Goal: Task Accomplishment & Management: Complete application form

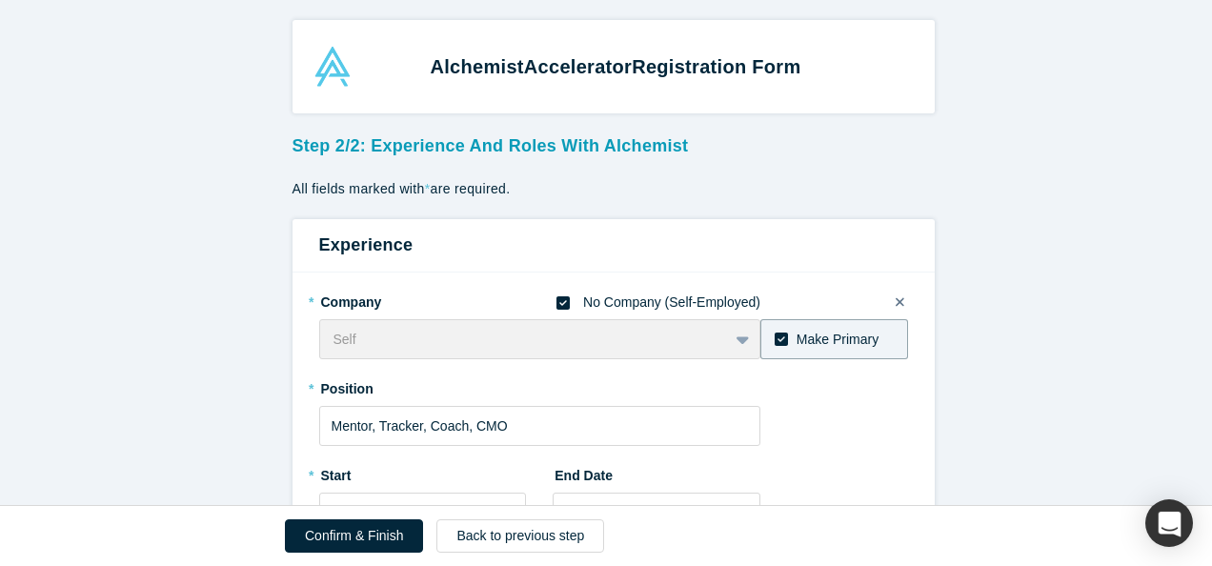
scroll to position [1040, 0]
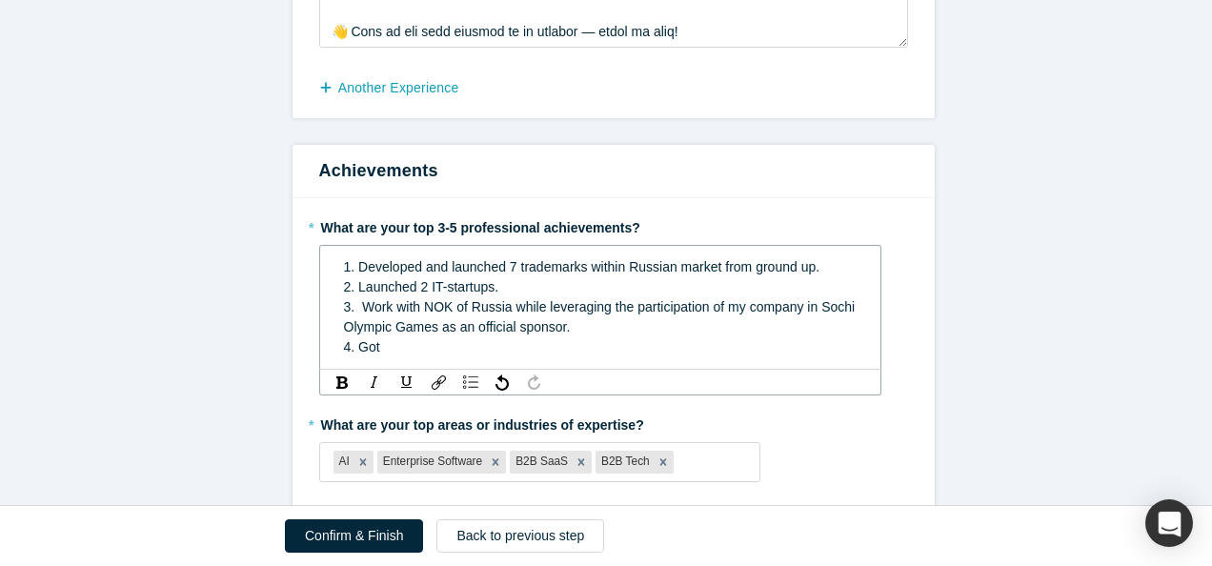
click at [613, 265] on span "1. Developed and launched 7 trademarks within Russian market from ground up." at bounding box center [582, 266] width 476 height 15
click at [539, 277] on div "2. Launched 2 IT-startups." at bounding box center [601, 287] width 514 height 20
click at [408, 351] on div "4. Got" at bounding box center [601, 347] width 514 height 20
click at [468, 346] on span "4. 1 my wirld was sold was sold for one million rubles" at bounding box center [500, 346] width 313 height 15
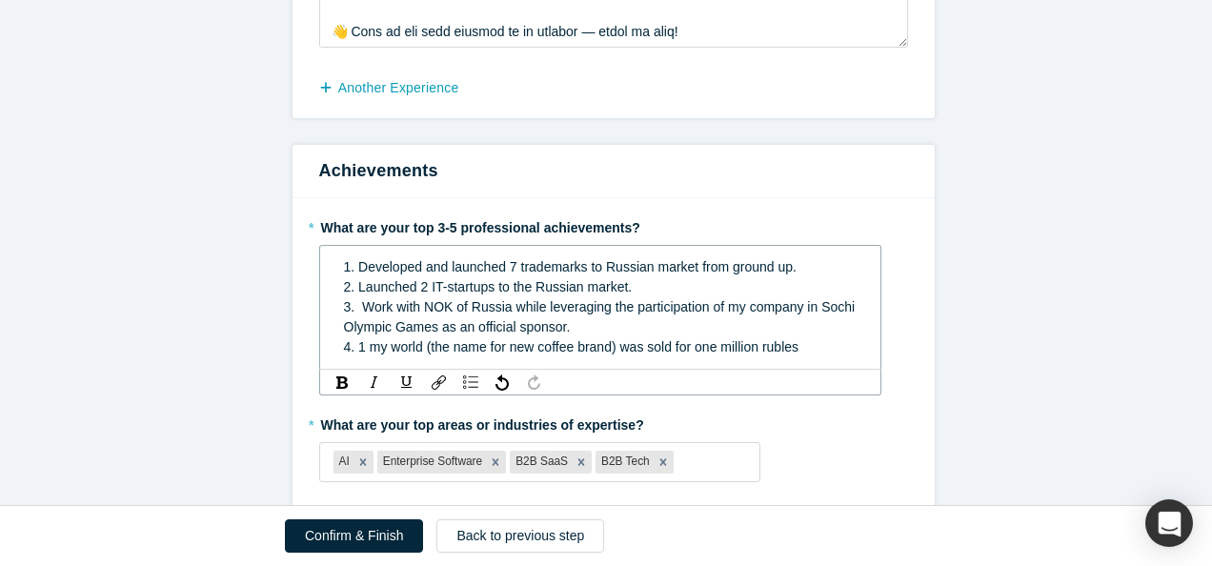
click at [799, 348] on div "4. 1 my world (the name for new coffee brand) was sold for one million rubles" at bounding box center [601, 347] width 514 height 20
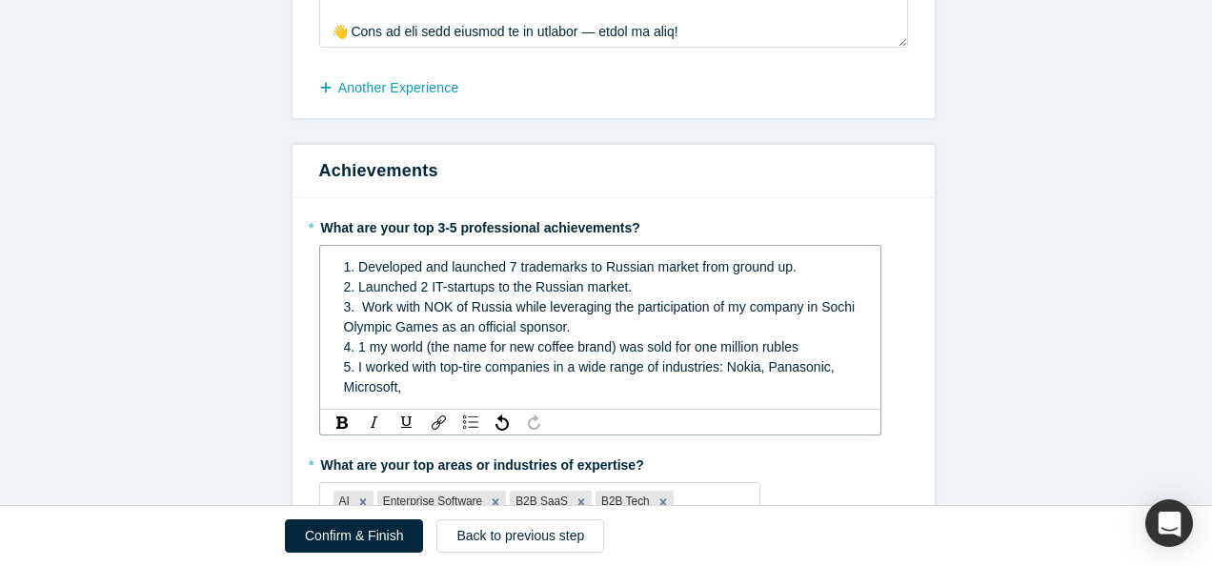
click at [423, 381] on div "5. I worked with top-tire companies in a wide range of industries: Nokia, Panas…" at bounding box center [601, 377] width 514 height 40
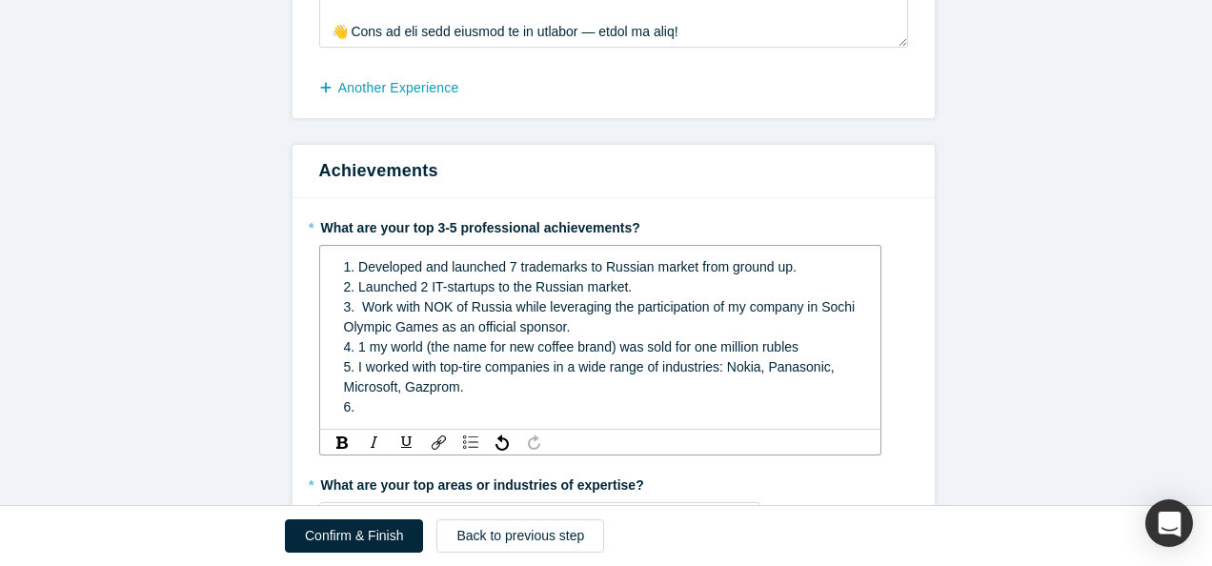
click at [449, 385] on span "5. I worked with top-tire companies in a wide range of industries: Nokia, Panas…" at bounding box center [591, 376] width 495 height 35
click at [480, 366] on span "5. I worked with top-tire companies in a wide range of industries: Nokia, Panas…" at bounding box center [591, 376] width 495 height 35
click at [580, 387] on div "5. I worked with top-tire brand named companies in a wide range of industries: …" at bounding box center [601, 377] width 514 height 40
click at [468, 409] on div "6." at bounding box center [601, 407] width 514 height 20
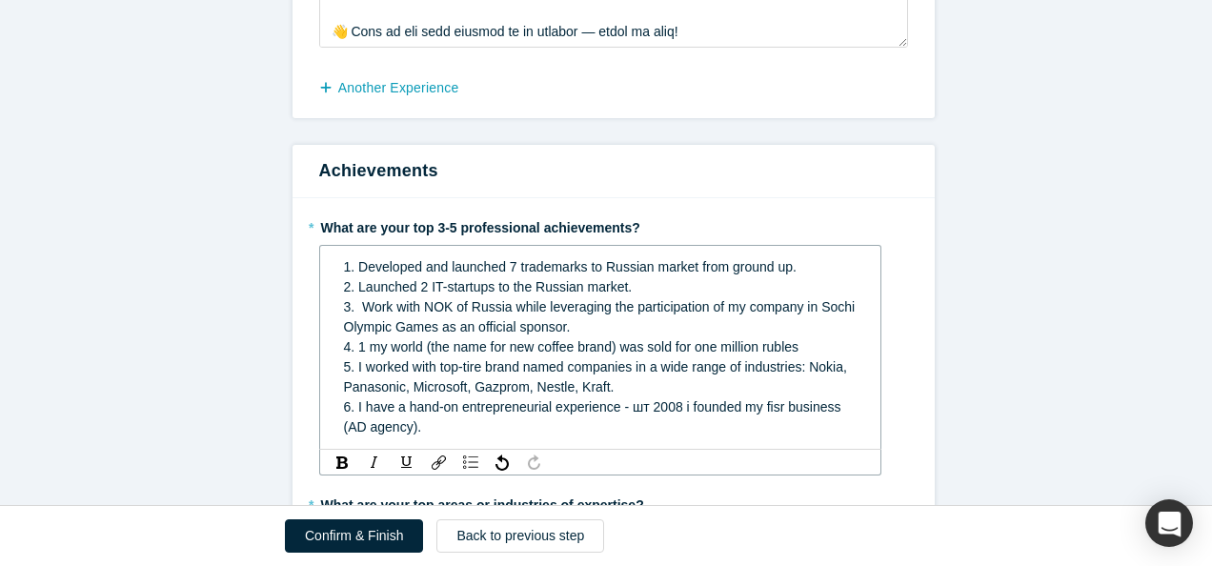
click at [637, 404] on span "6. I have a hand-on entrepreneurial experience - шт 2008 i founded my fisr busi…" at bounding box center [594, 416] width 501 height 35
click at [570, 425] on div "6. I have a hand-on entrepreneurial experience - in [DATE] i founded my fisr bu…" at bounding box center [601, 417] width 514 height 40
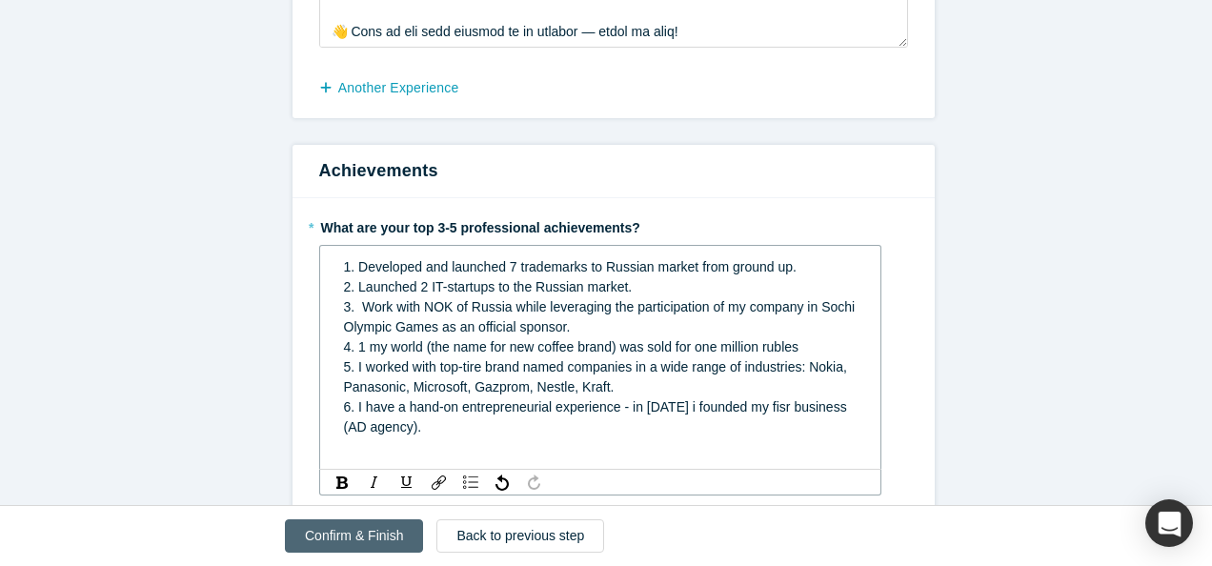
click at [338, 537] on button "Confirm & Finish" at bounding box center [354, 535] width 138 height 33
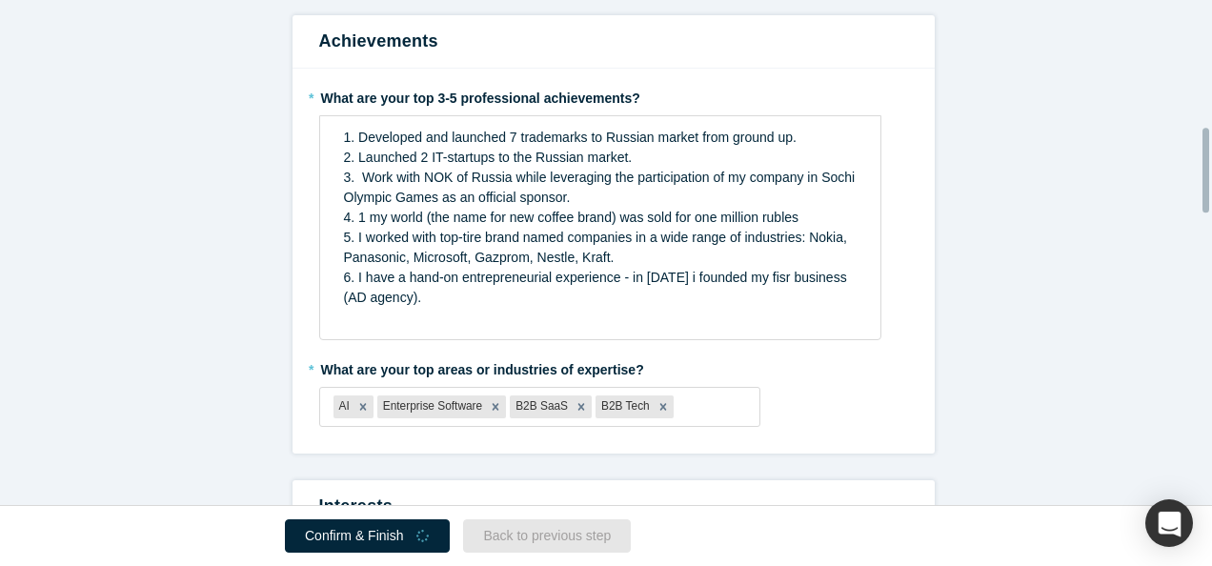
scroll to position [756, 0]
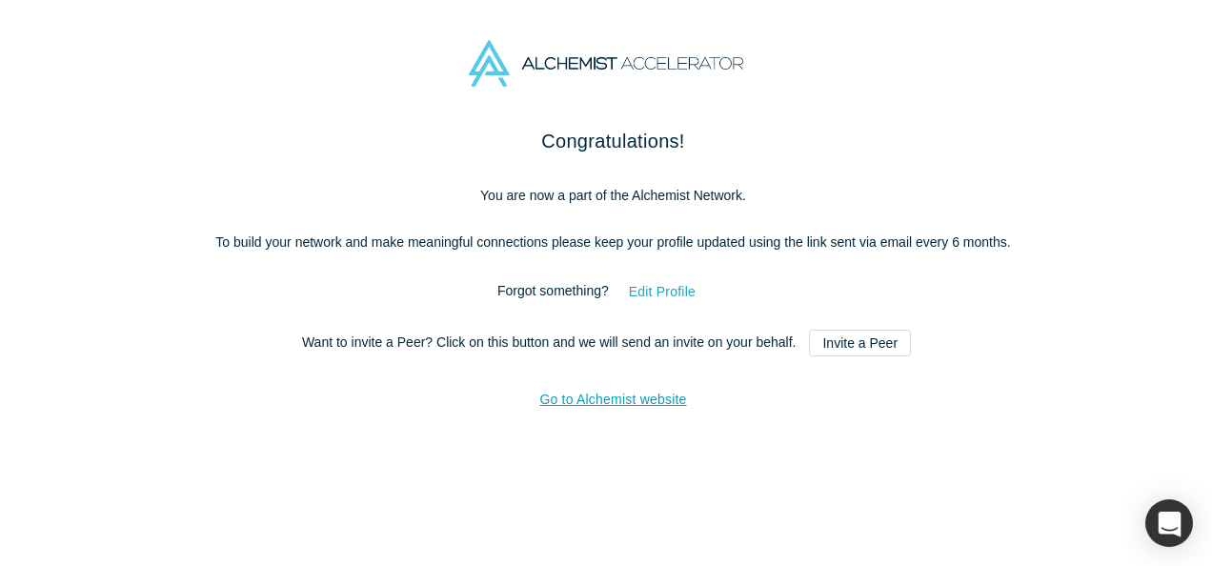
click at [655, 293] on button "Edit Profile" at bounding box center [662, 291] width 107 height 33
select select "US"
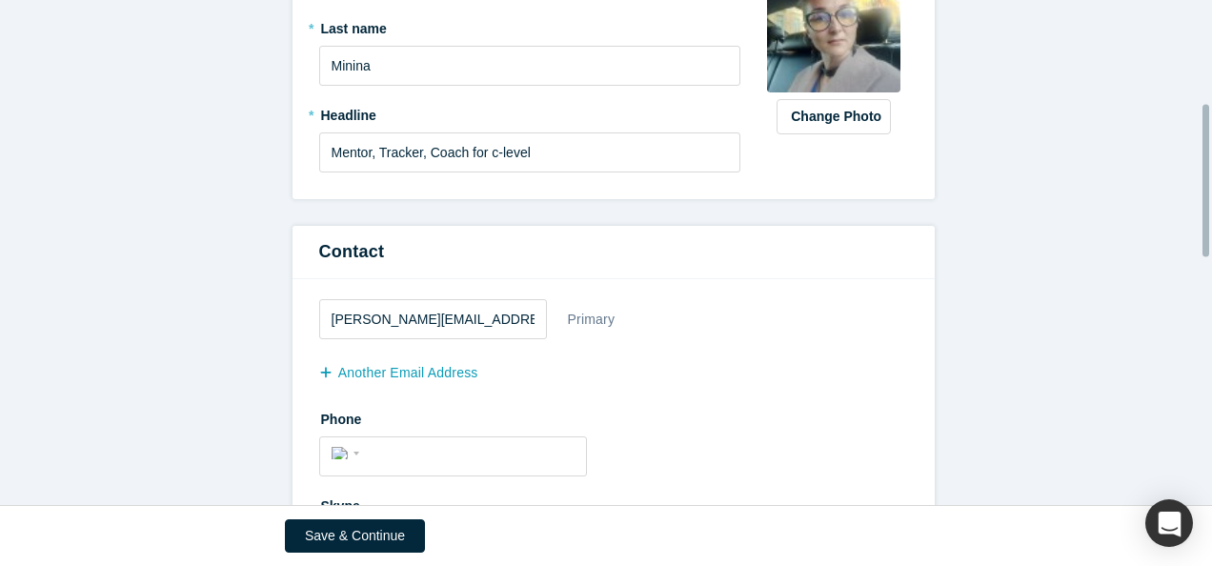
scroll to position [0, 0]
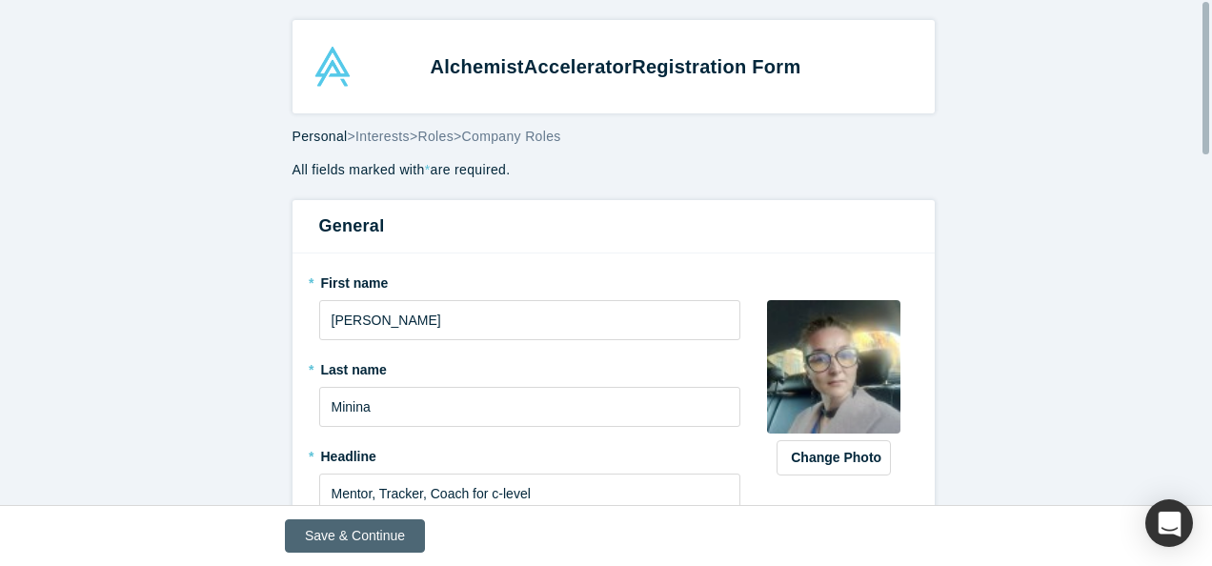
click at [311, 542] on button "Save & Continue" at bounding box center [355, 535] width 140 height 33
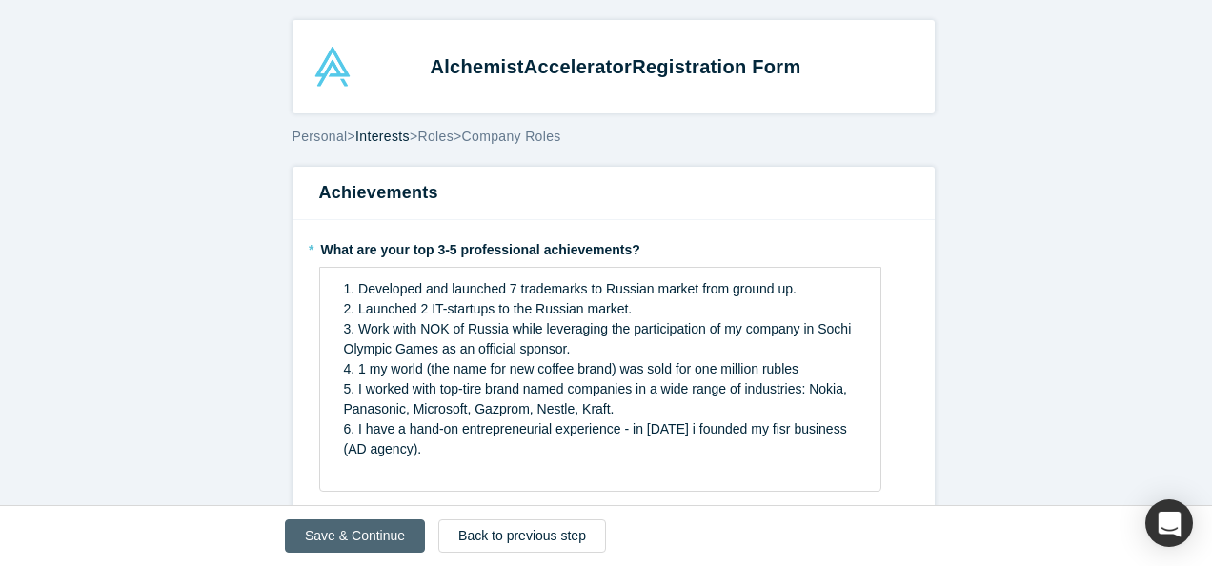
click at [349, 531] on button "Save & Continue" at bounding box center [355, 535] width 140 height 33
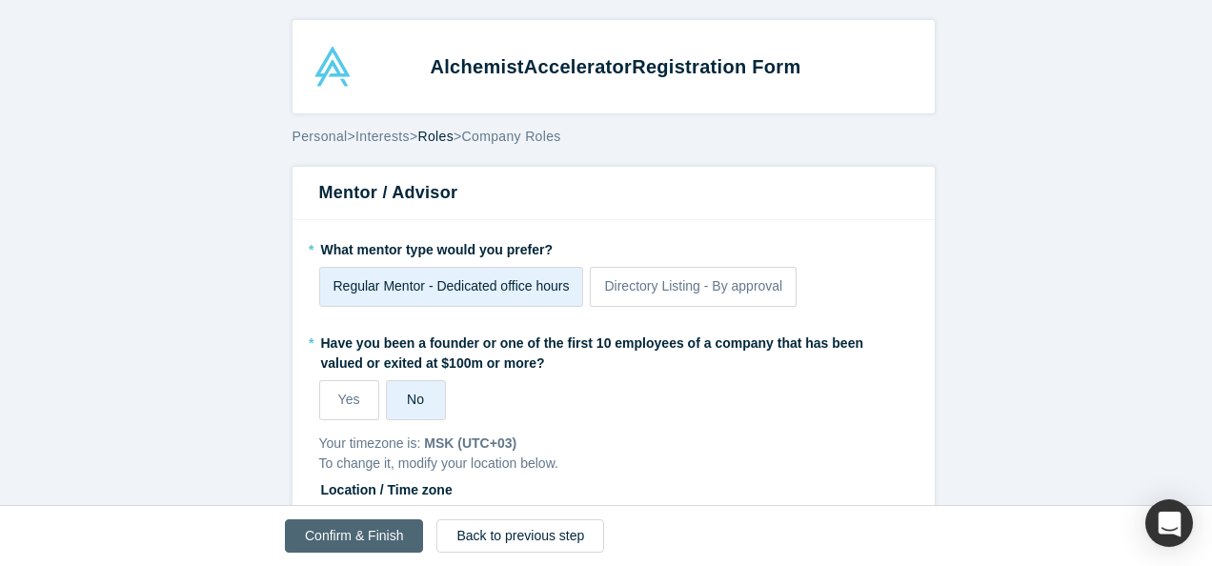
click at [349, 531] on button "Confirm & Finish" at bounding box center [354, 535] width 138 height 33
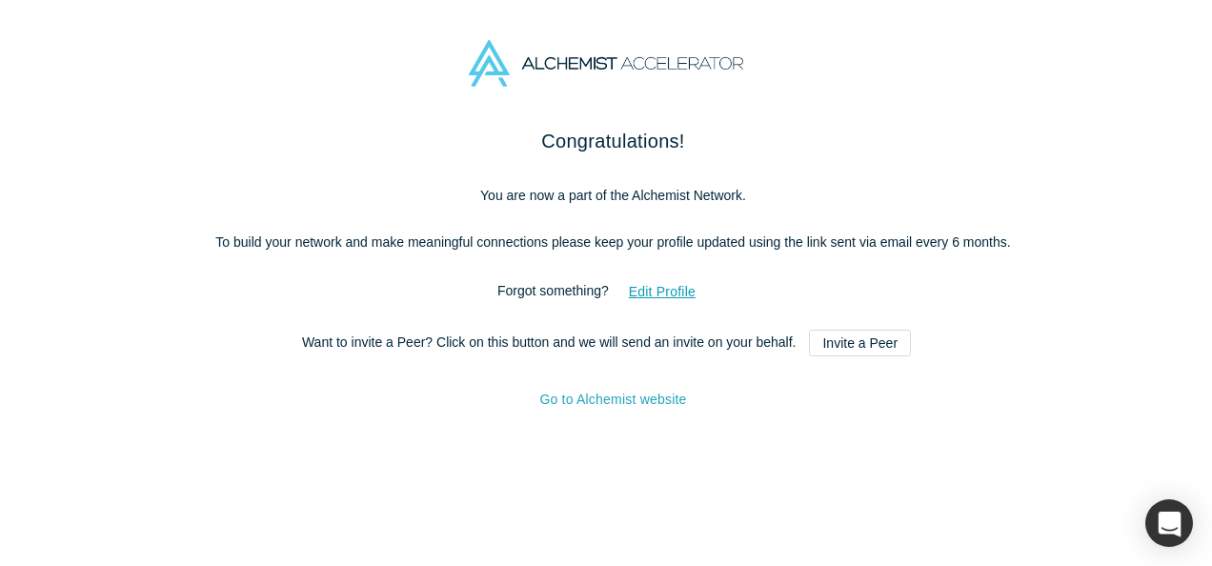
click at [589, 400] on link "Go to Alchemist website" at bounding box center [612, 399] width 147 height 15
